Goal: Information Seeking & Learning: Learn about a topic

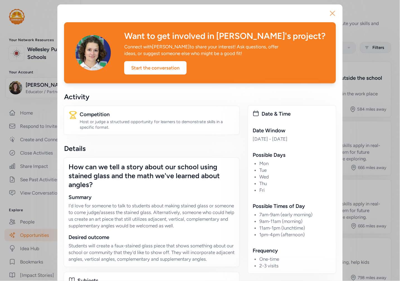
click at [330, 14] on icon "button" at bounding box center [332, 13] width 9 height 9
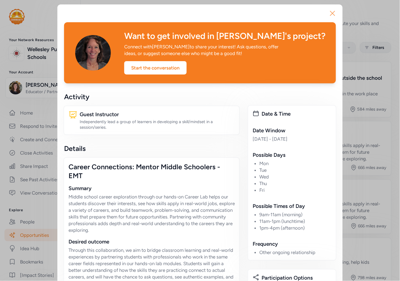
click at [332, 17] on icon "button" at bounding box center [332, 13] width 9 height 9
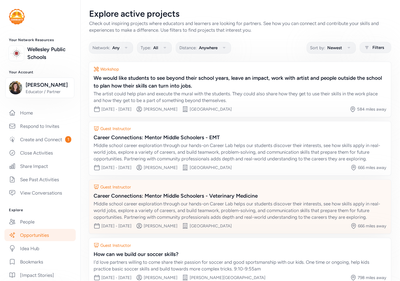
click at [174, 202] on div "Middle school career exploration through our hands-on Career Lab helps our stud…" at bounding box center [240, 211] width 293 height 20
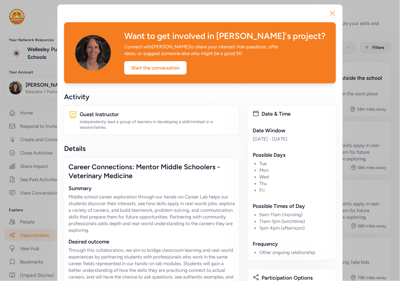
click at [331, 12] on icon "button" at bounding box center [332, 13] width 9 height 9
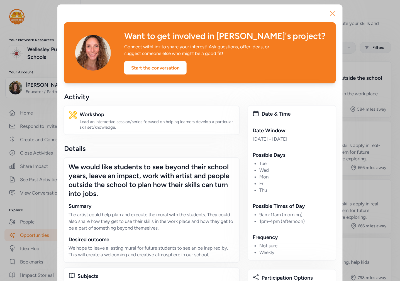
click at [331, 14] on icon "button" at bounding box center [332, 13] width 4 height 4
click at [331, 15] on icon "button" at bounding box center [332, 13] width 9 height 9
click at [330, 17] on icon "button" at bounding box center [332, 13] width 9 height 9
